Goal: Transaction & Acquisition: Purchase product/service

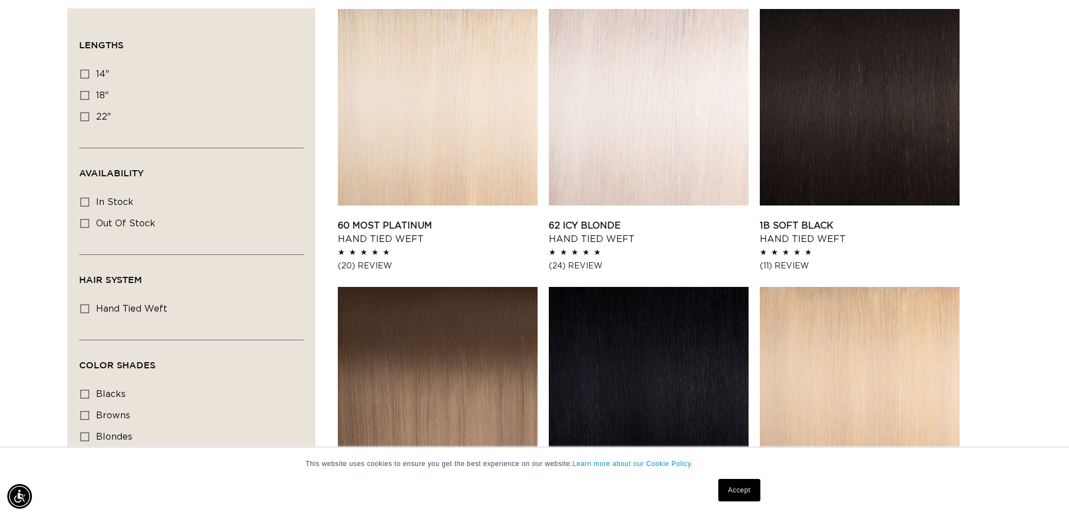
scroll to position [0, 1978]
click at [84, 385] on label "blacks blacks (2 products)" at bounding box center [187, 394] width 215 height 21
click at [84, 389] on input "blacks blacks (2 products)" at bounding box center [84, 393] width 9 height 9
checkbox input "true"
click at [86, 304] on icon at bounding box center [84, 308] width 9 height 9
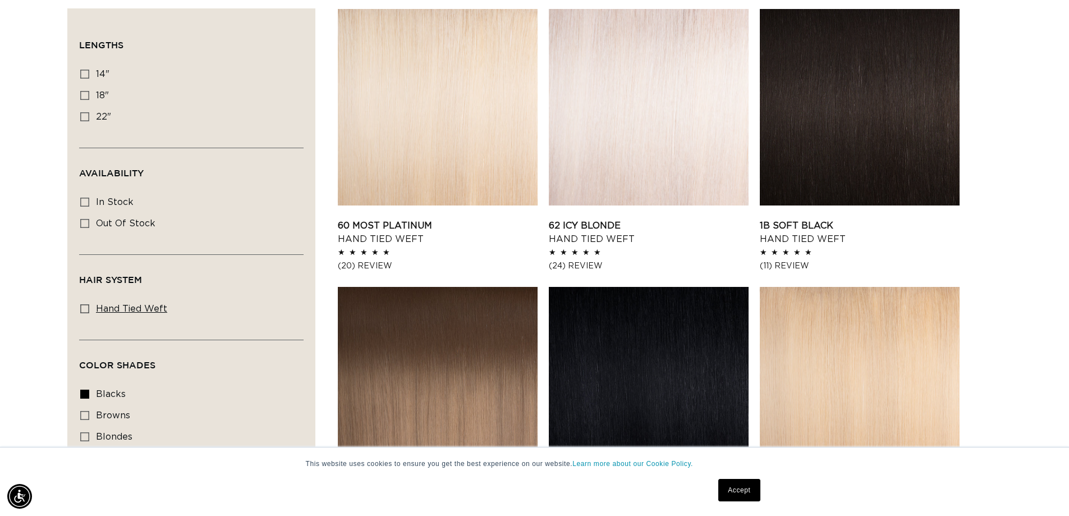
click at [86, 304] on input "hand tied weft hand tied weft (13 products)" at bounding box center [84, 308] width 9 height 9
checkbox input "true"
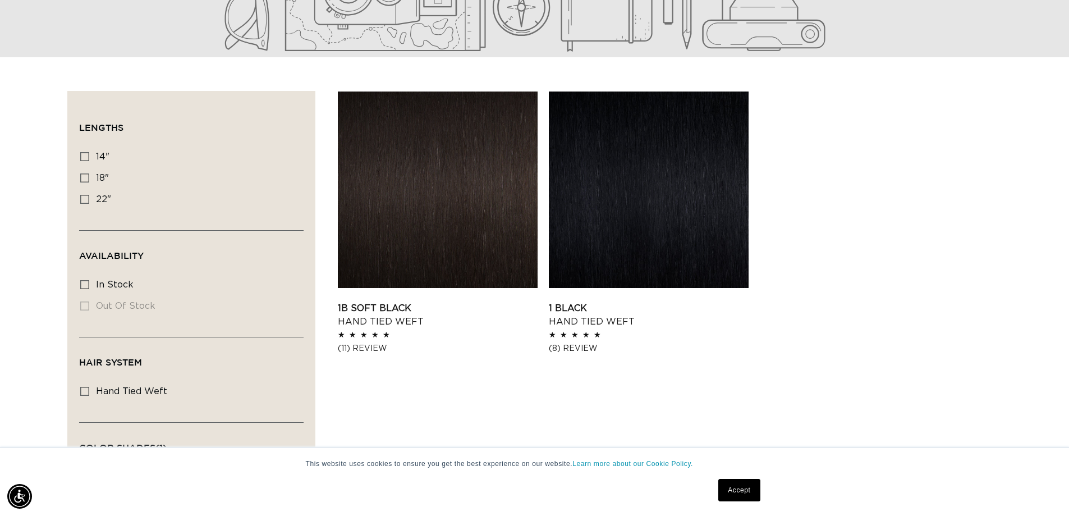
scroll to position [280, 0]
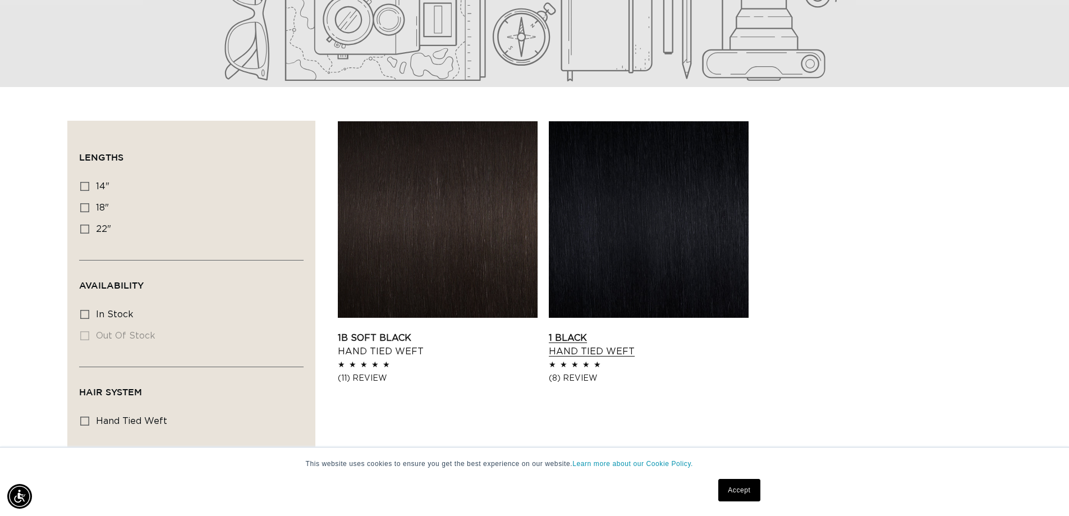
click at [722, 331] on link "1 Black Hand Tied Weft" at bounding box center [649, 344] width 200 height 27
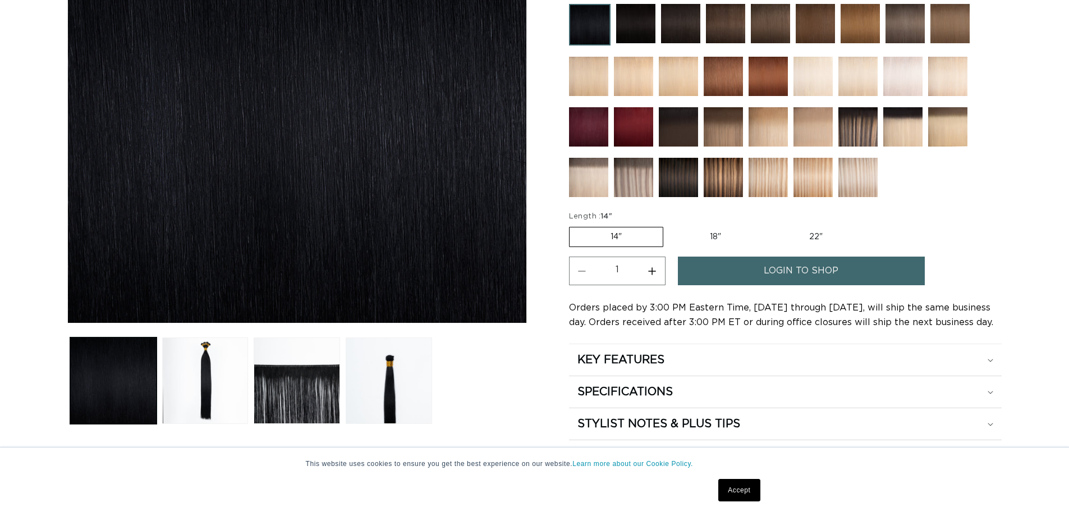
scroll to position [280, 0]
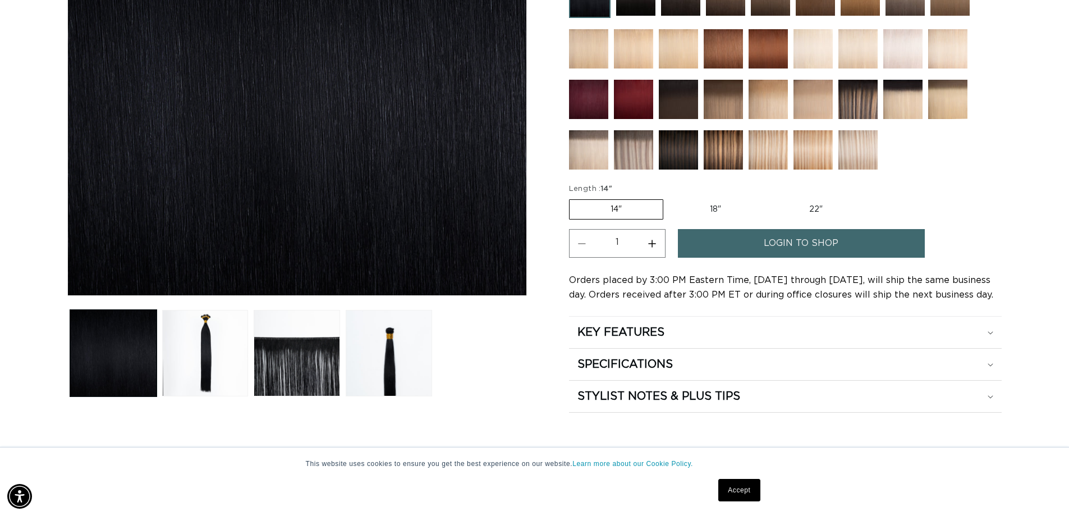
click at [813, 211] on label "22" Variant sold out or unavailable" at bounding box center [815, 209] width 95 height 19
click at [768, 197] on input "22" Variant sold out or unavailable" at bounding box center [767, 197] width 1 height 1
radio input "true"
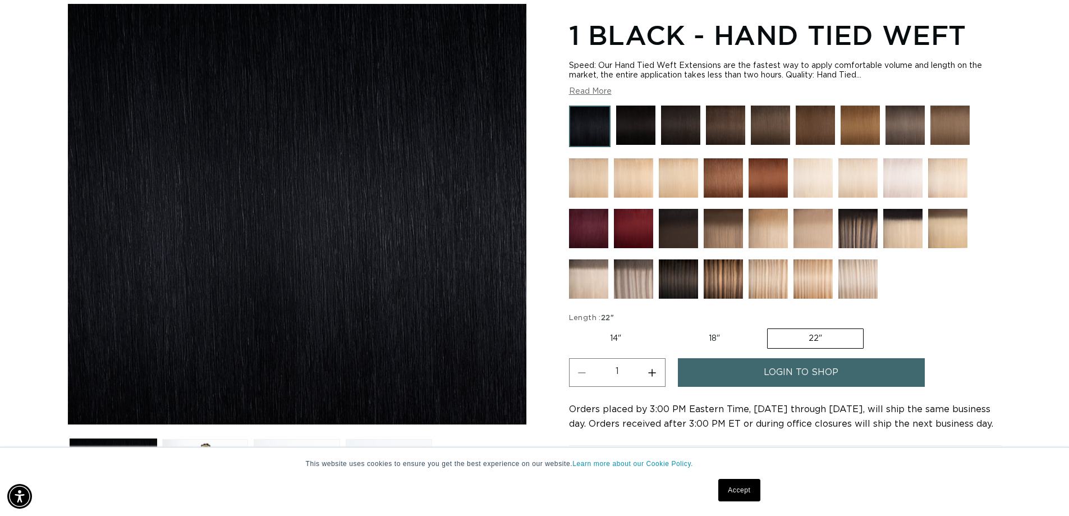
scroll to position [0, 0]
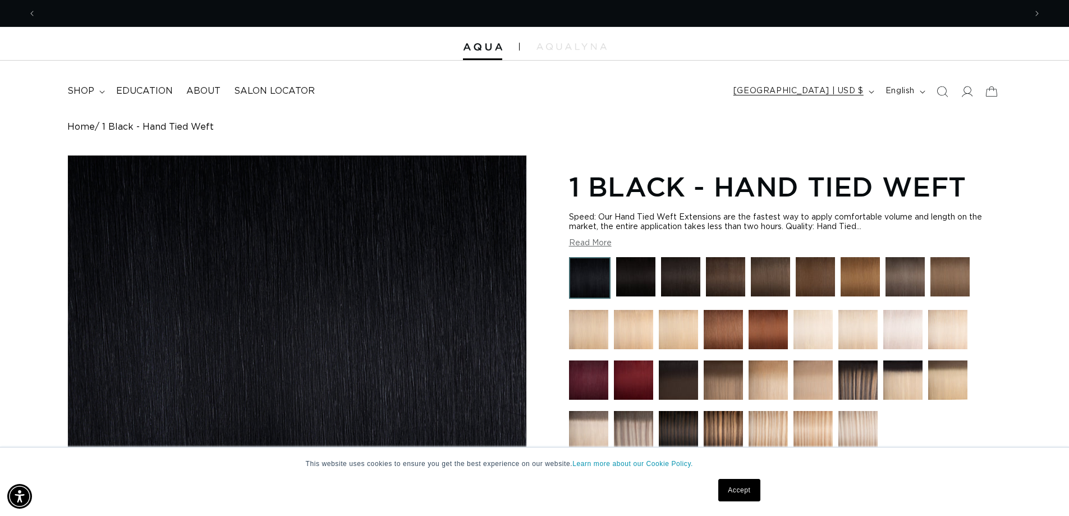
click at [852, 88] on span "[GEOGRAPHIC_DATA] | USD $" at bounding box center [798, 91] width 130 height 12
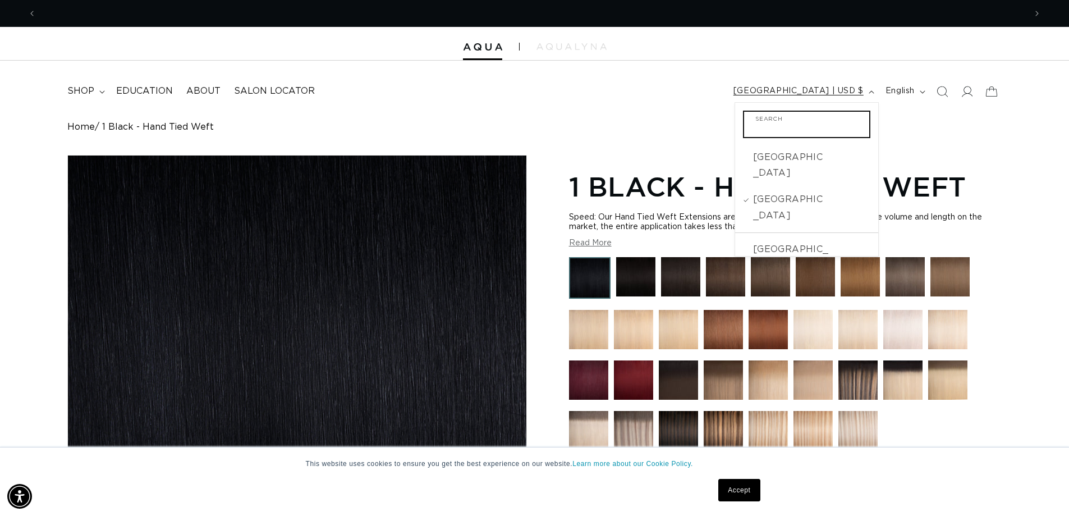
scroll to position [0, 989]
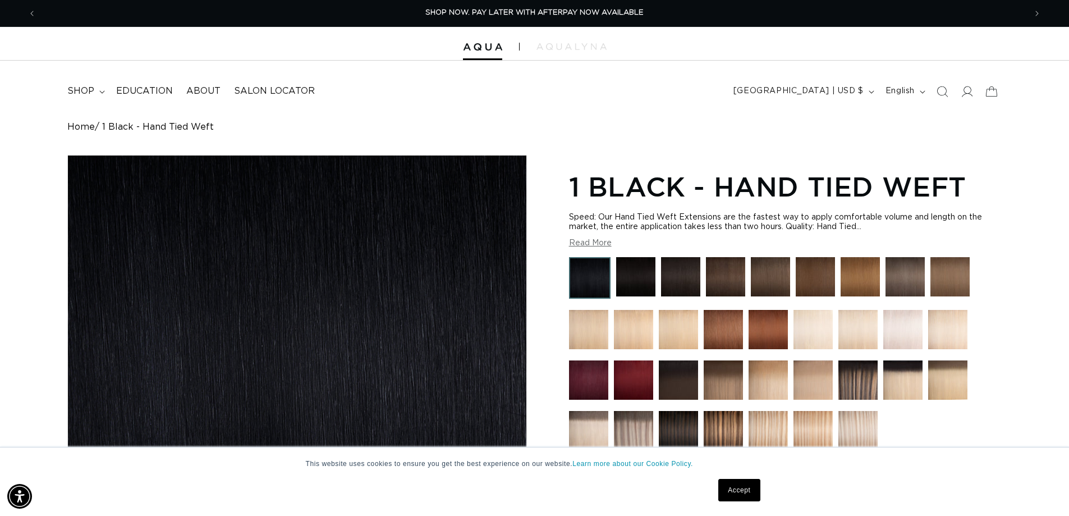
click at [644, 151] on div "Home 1 Black - Hand Tied Weft Skip to product information Open media 1 in modal…" at bounding box center [534, 407] width 1069 height 571
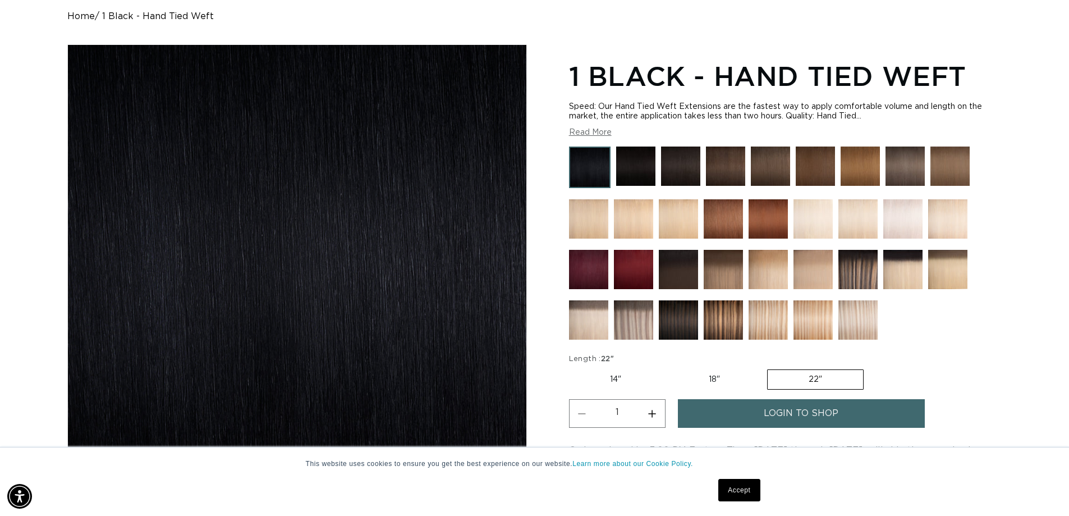
scroll to position [337, 0]
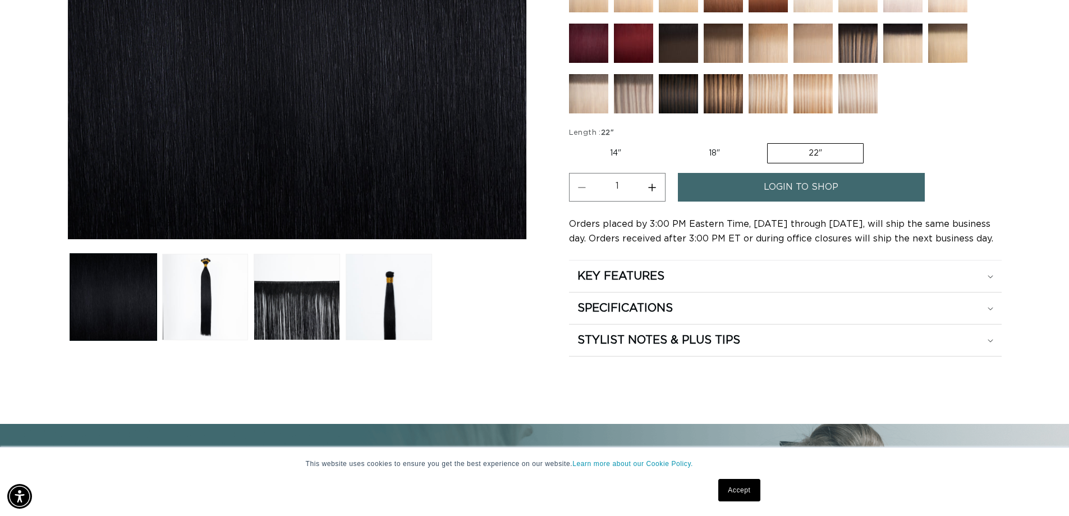
click at [651, 182] on button "Increase quantity for 1 Black - Hand Tied Weft" at bounding box center [652, 187] width 25 height 29
type input "2"
click at [715, 184] on link "login to shop" at bounding box center [801, 187] width 247 height 29
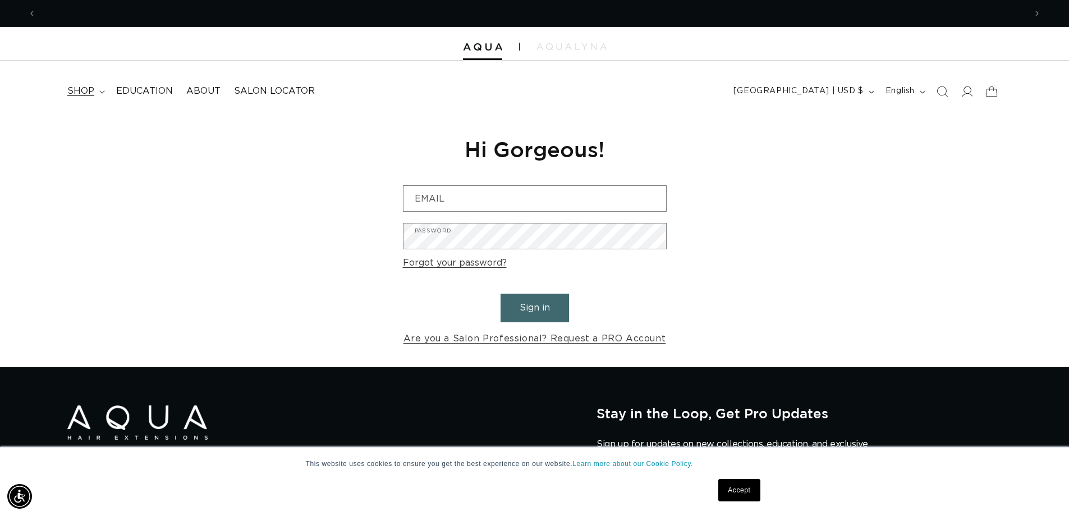
scroll to position [0, 1978]
click at [95, 85] on summary "shop" at bounding box center [85, 91] width 49 height 25
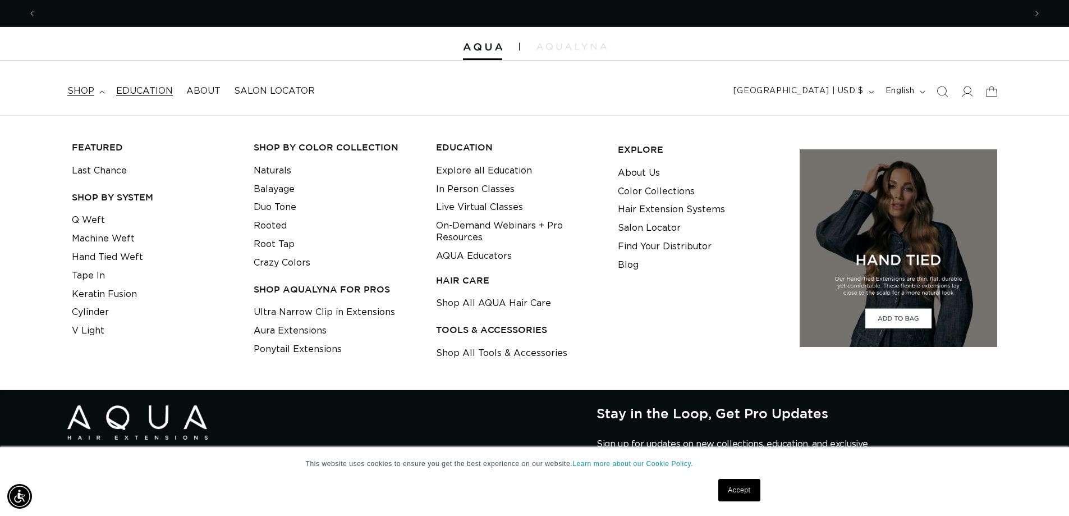
scroll to position [0, 0]
click at [261, 167] on link "Naturals" at bounding box center [273, 171] width 38 height 19
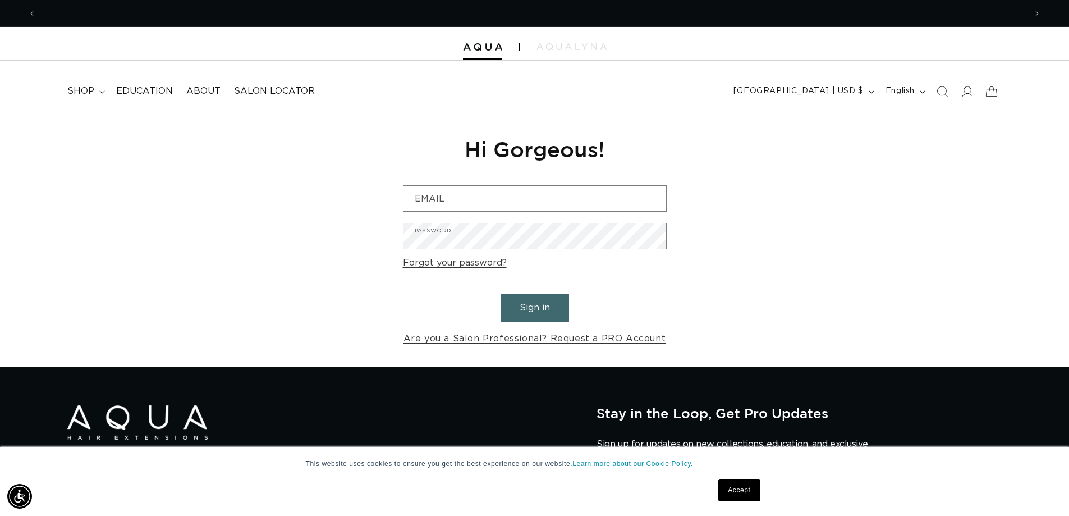
scroll to position [0, 989]
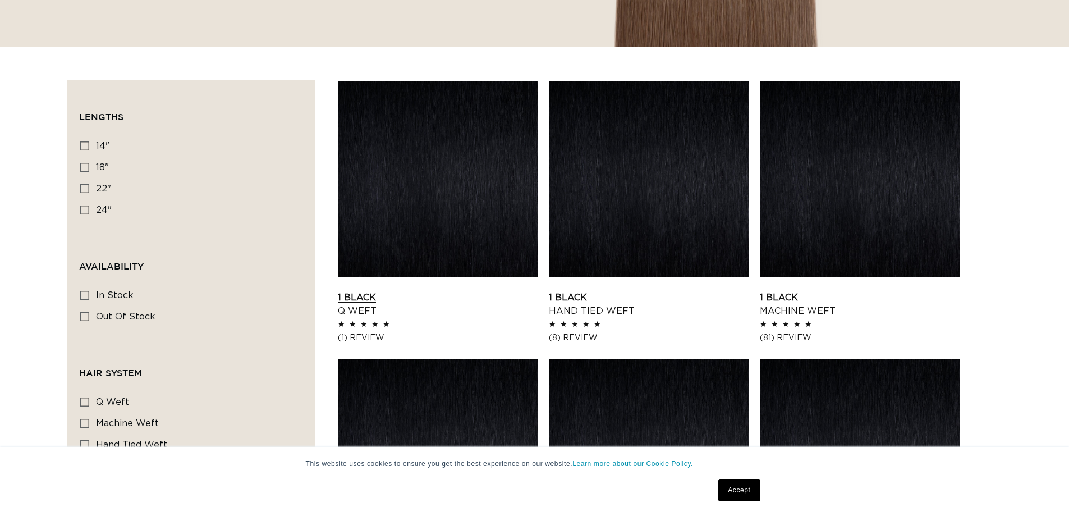
scroll to position [337, 0]
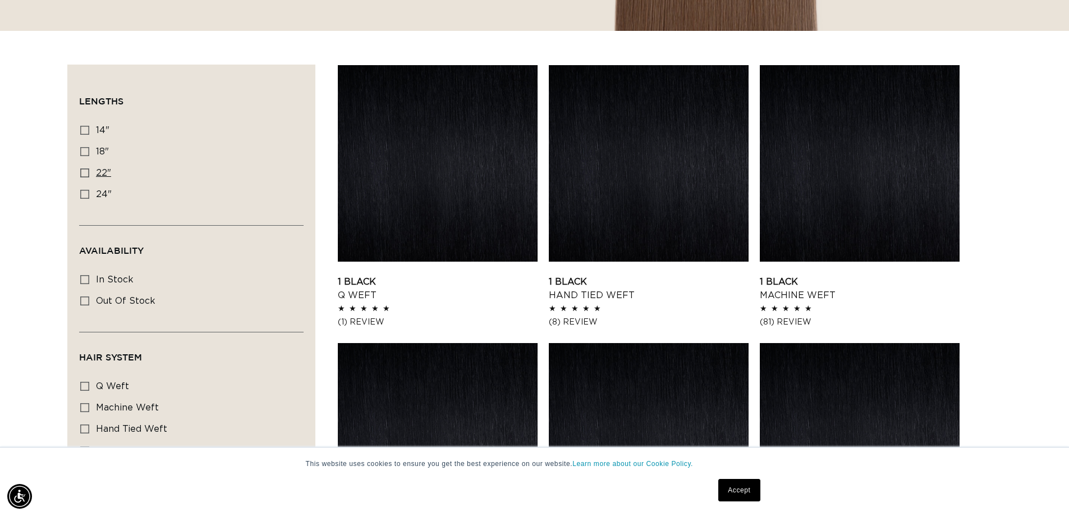
click at [84, 176] on rect at bounding box center [85, 173] width 8 height 8
click at [84, 176] on input "22" 22" (71 products)" at bounding box center [84, 172] width 9 height 9
checkbox input "true"
click at [868, 275] on link "1 Black Tape In" at bounding box center [860, 288] width 200 height 27
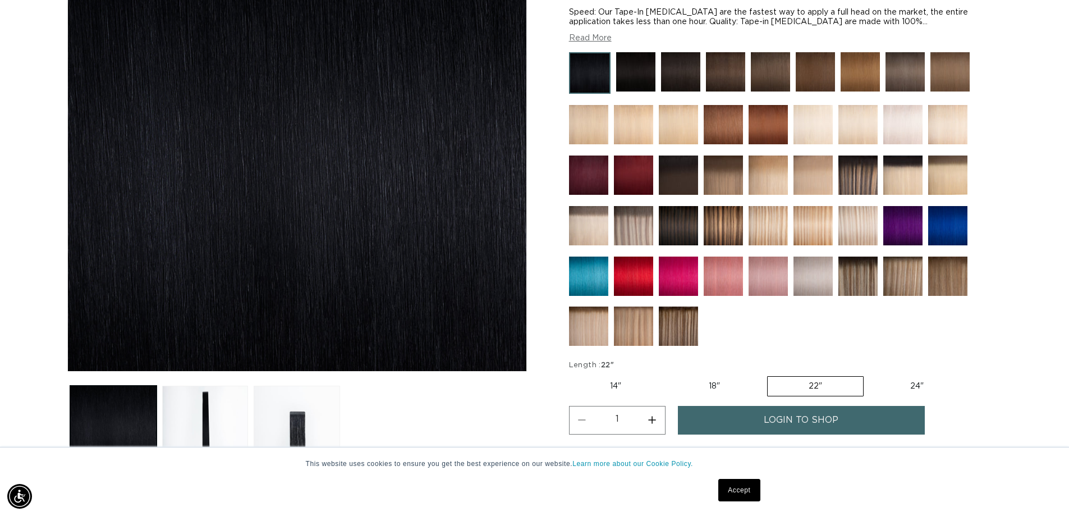
scroll to position [112, 0]
